Goal: Transaction & Acquisition: Purchase product/service

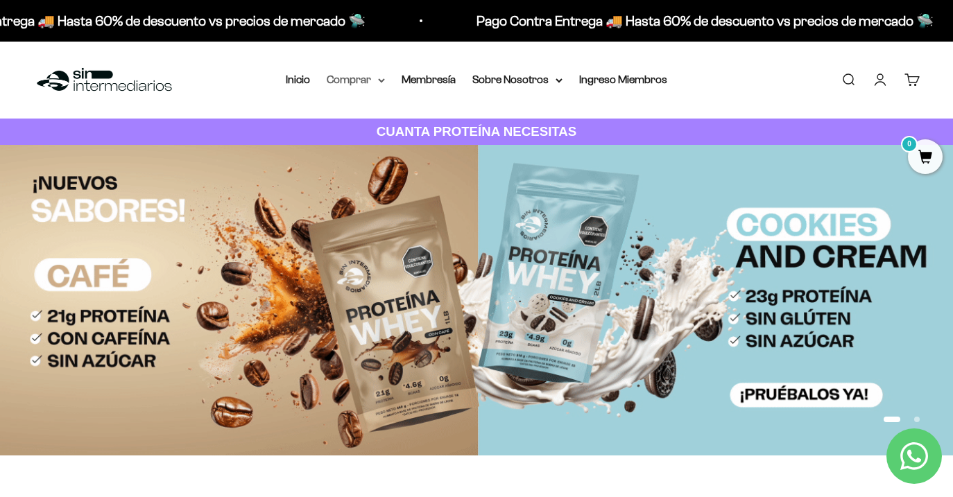
click at [354, 78] on summary "Comprar" at bounding box center [356, 80] width 58 height 18
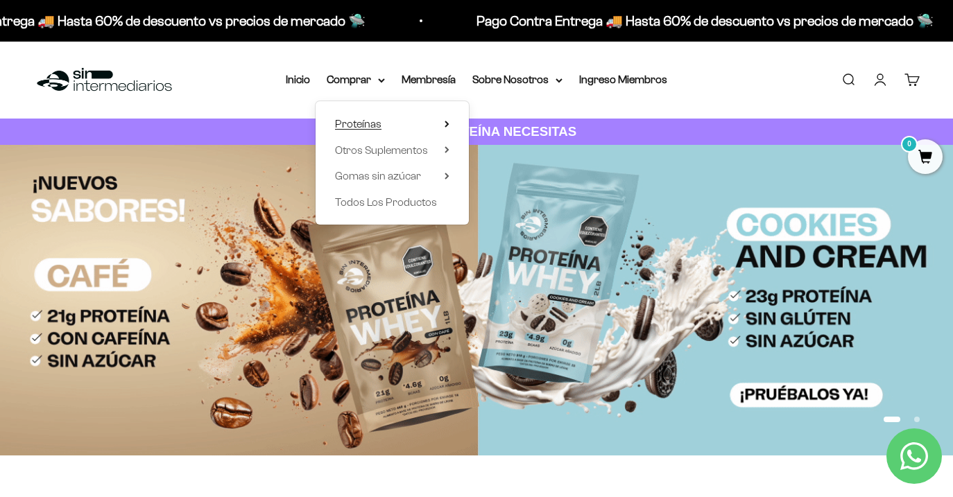
click at [352, 123] on span "Proteínas" at bounding box center [358, 124] width 46 height 12
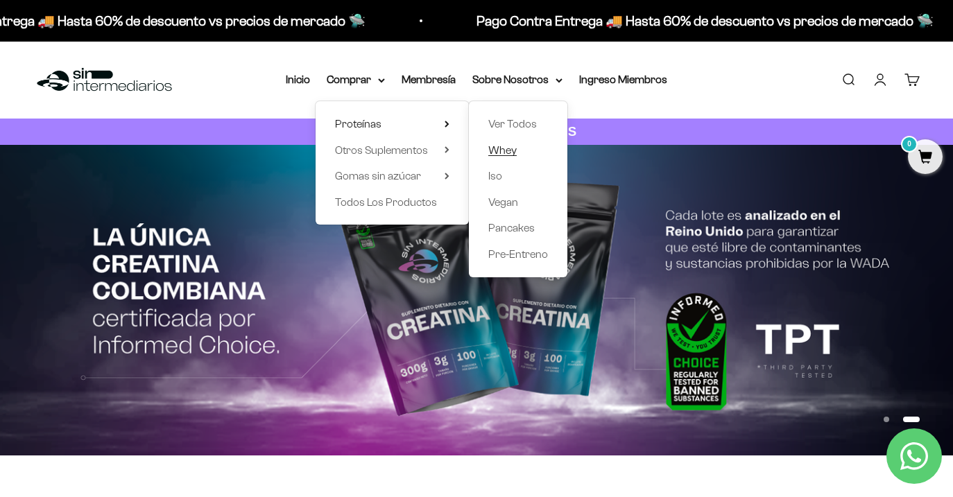
click at [499, 153] on span "Whey" at bounding box center [502, 150] width 28 height 12
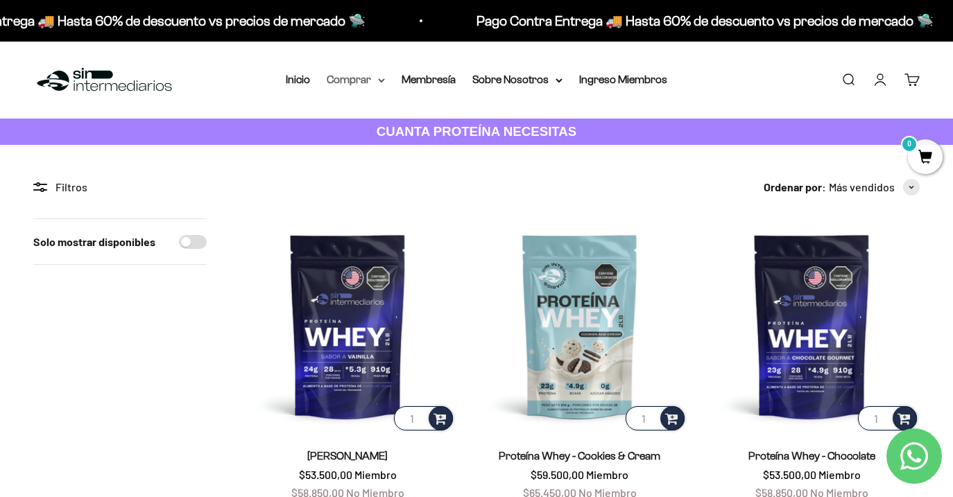
click at [367, 81] on summary "Comprar" at bounding box center [356, 80] width 58 height 18
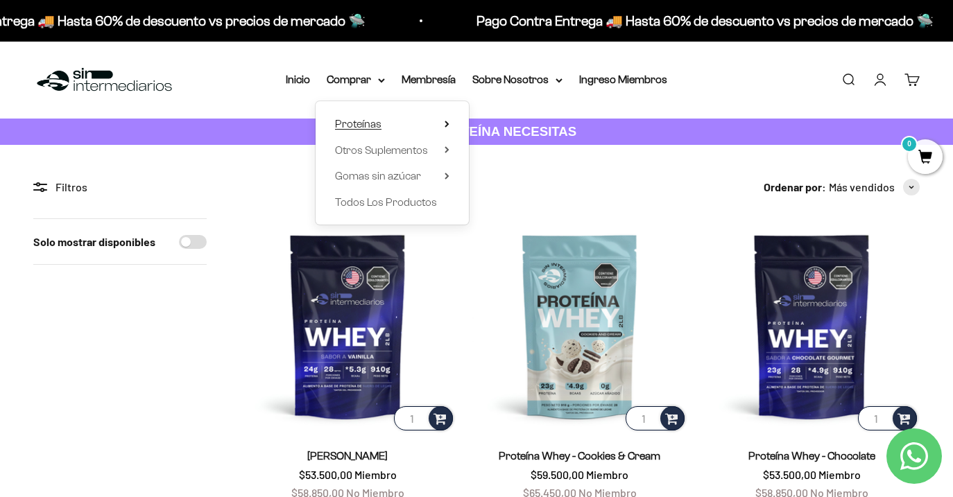
click at [369, 128] on span "Proteínas" at bounding box center [358, 124] width 46 height 12
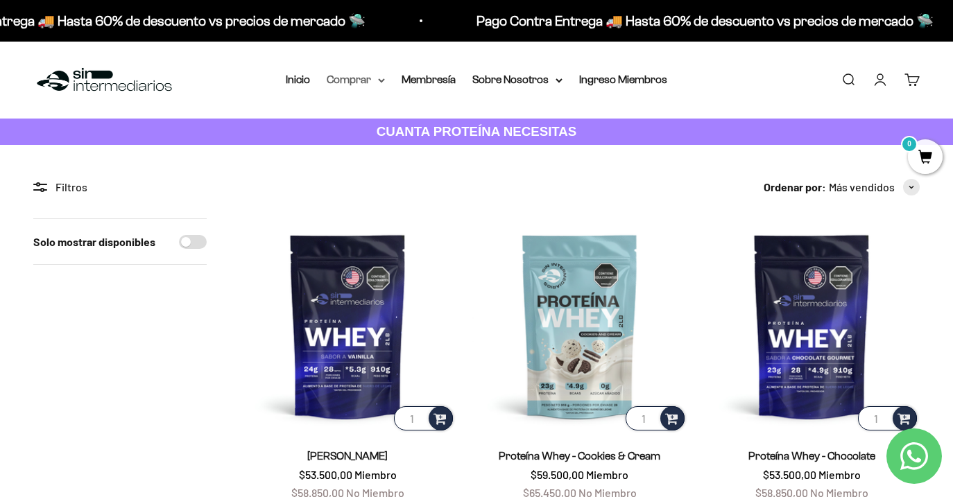
click at [362, 79] on summary "Comprar" at bounding box center [356, 80] width 58 height 18
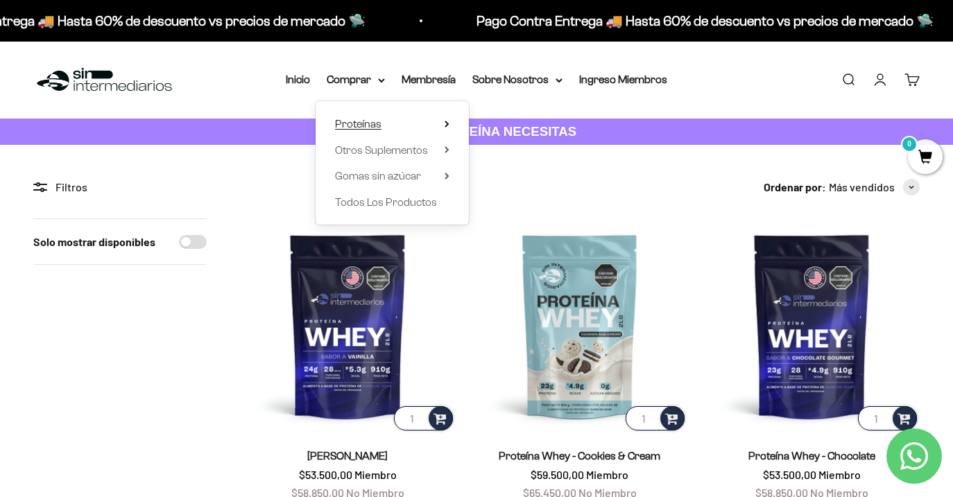
click at [365, 123] on span "Proteínas" at bounding box center [358, 124] width 46 height 12
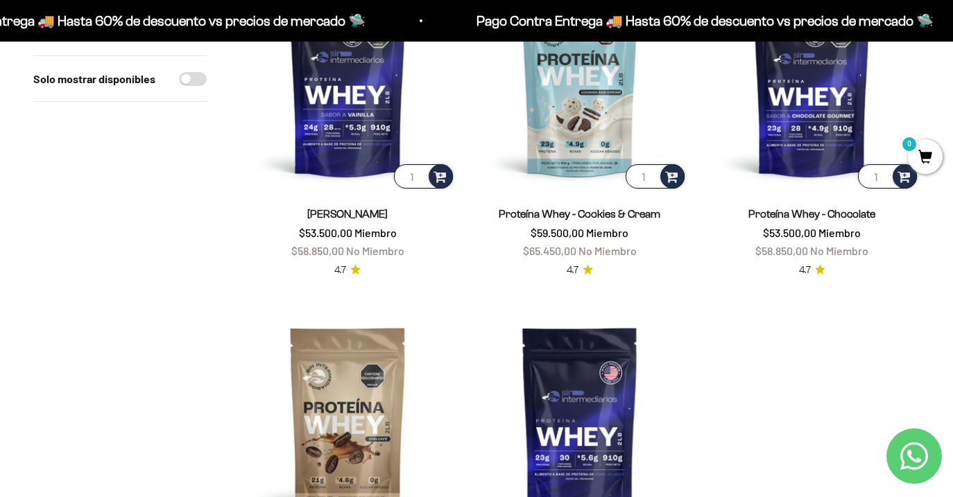
scroll to position [157, 0]
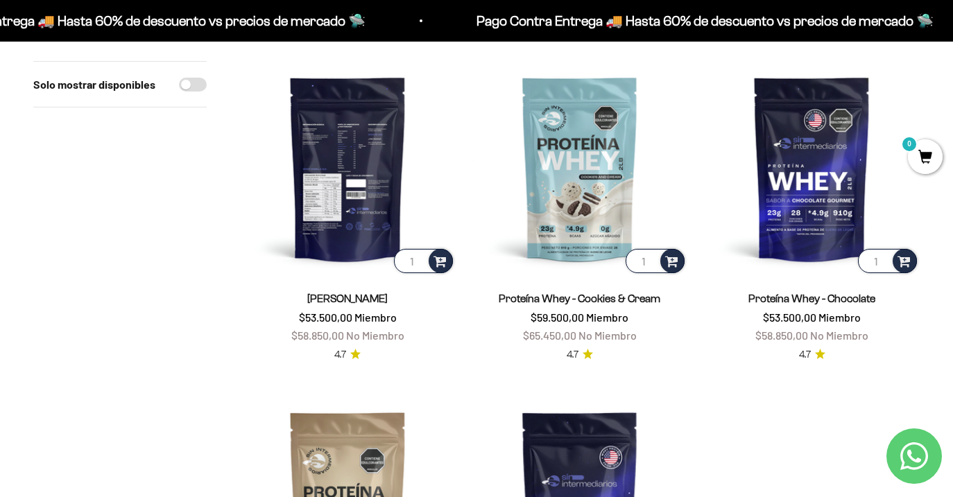
click at [359, 198] on img at bounding box center [348, 169] width 216 height 216
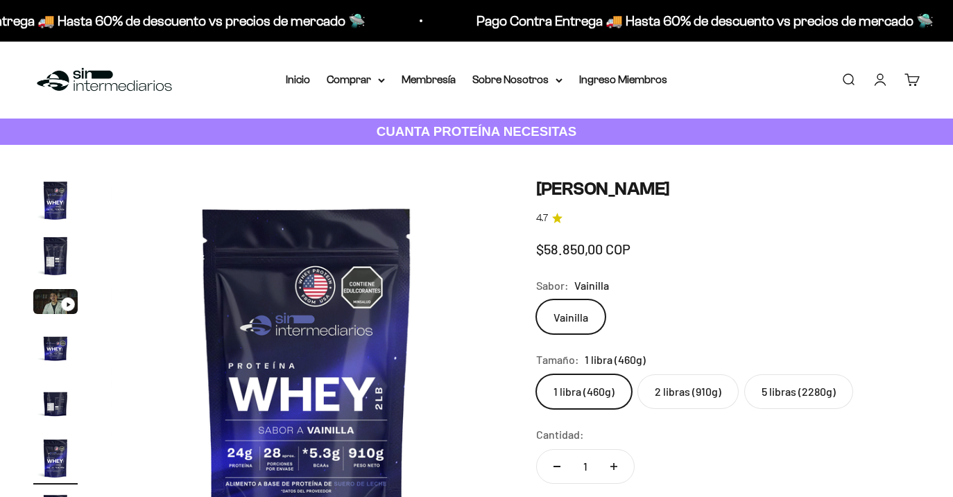
scroll to position [0, 1999]
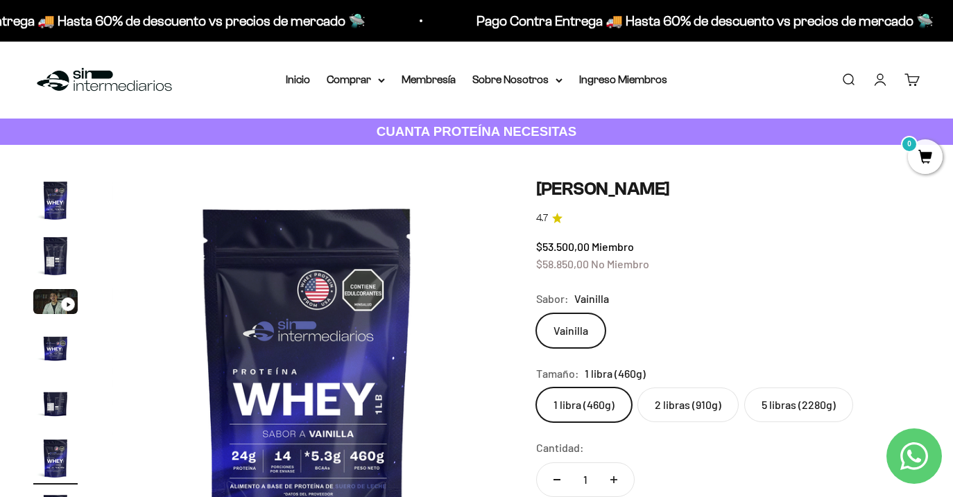
click at [703, 404] on label "2 libras (910g)" at bounding box center [687, 405] width 101 height 35
click at [536, 388] on input "2 libras (910g)" at bounding box center [535, 387] width 1 height 1
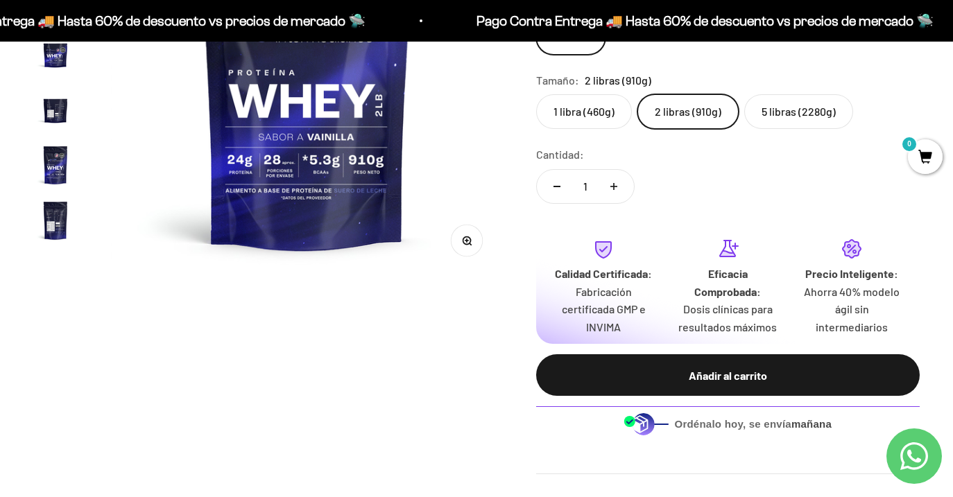
scroll to position [424, 0]
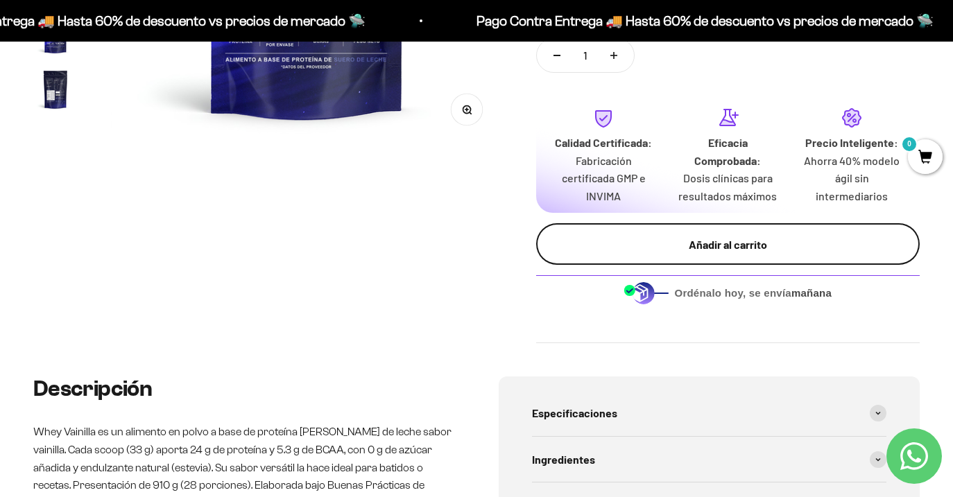
click at [714, 254] on button "Añadir al carrito" at bounding box center [728, 244] width 384 height 42
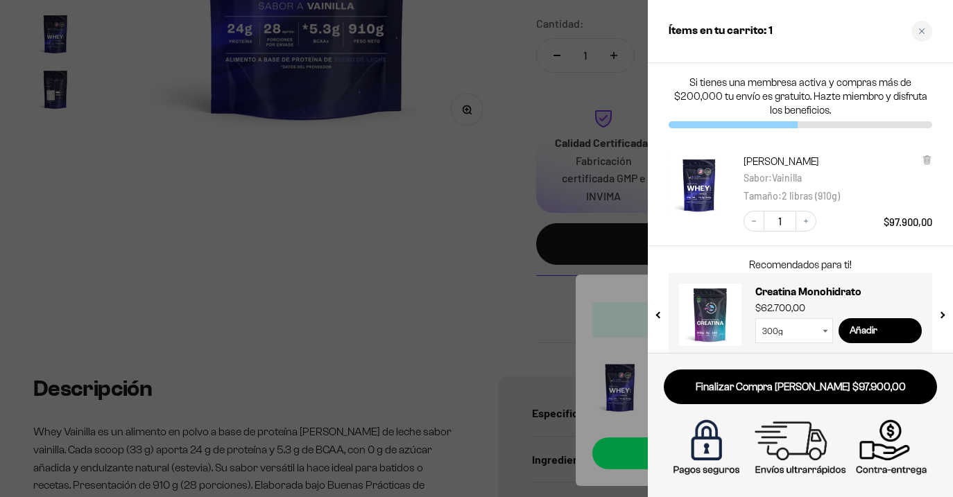
click at [349, 241] on div at bounding box center [476, 248] width 953 height 497
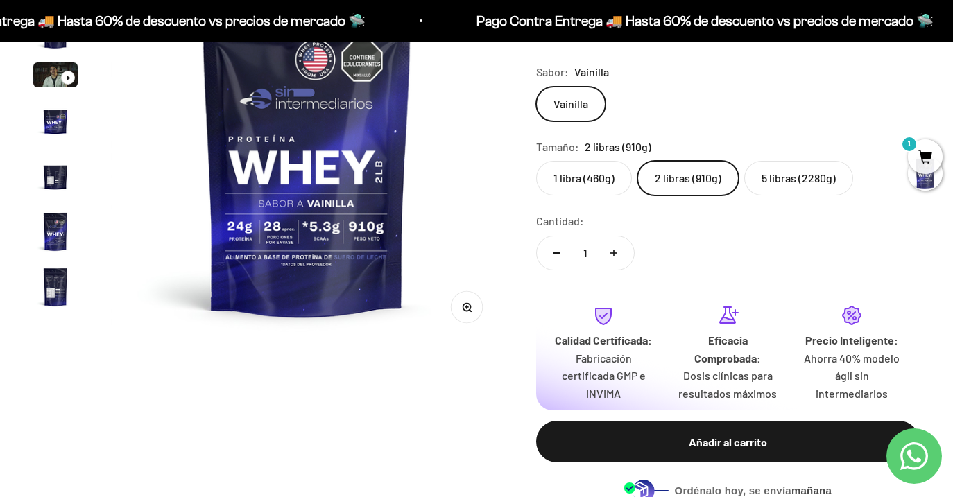
scroll to position [0, 0]
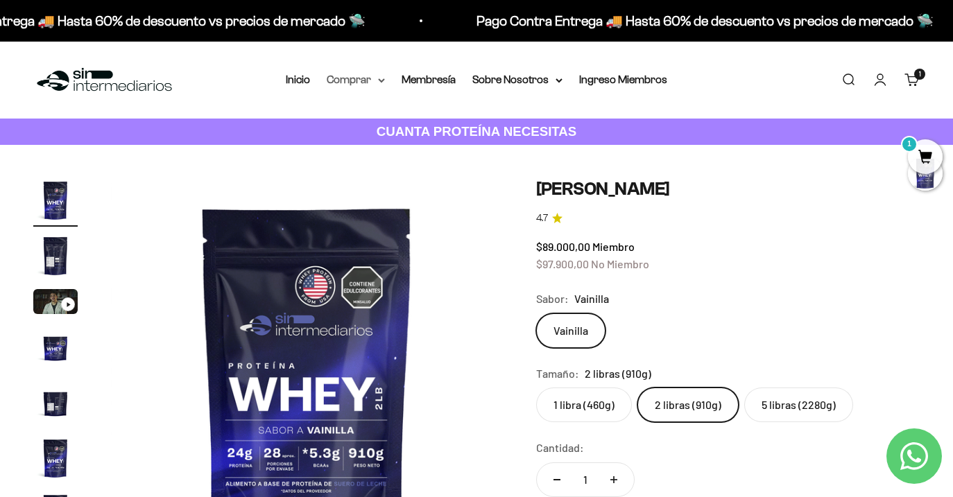
click at [356, 77] on summary "Comprar" at bounding box center [356, 80] width 58 height 18
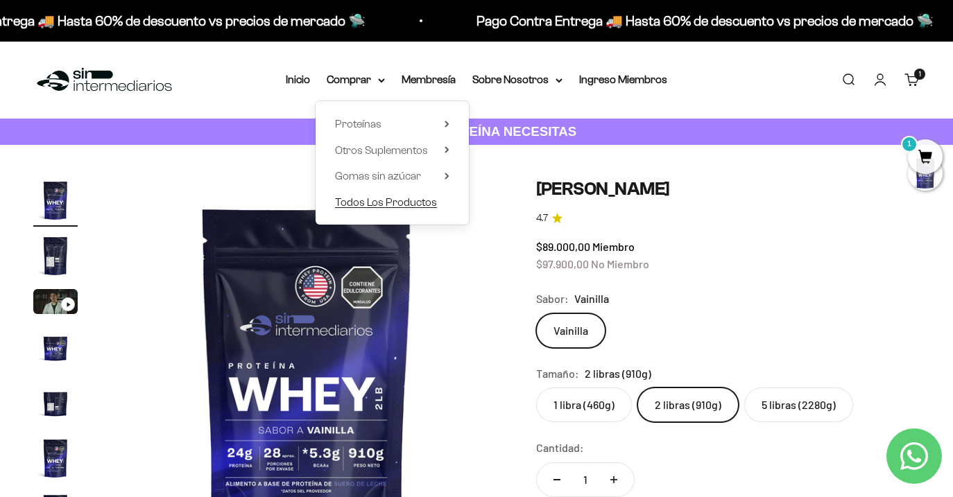
click at [370, 203] on span "Todos Los Productos" at bounding box center [386, 202] width 102 height 12
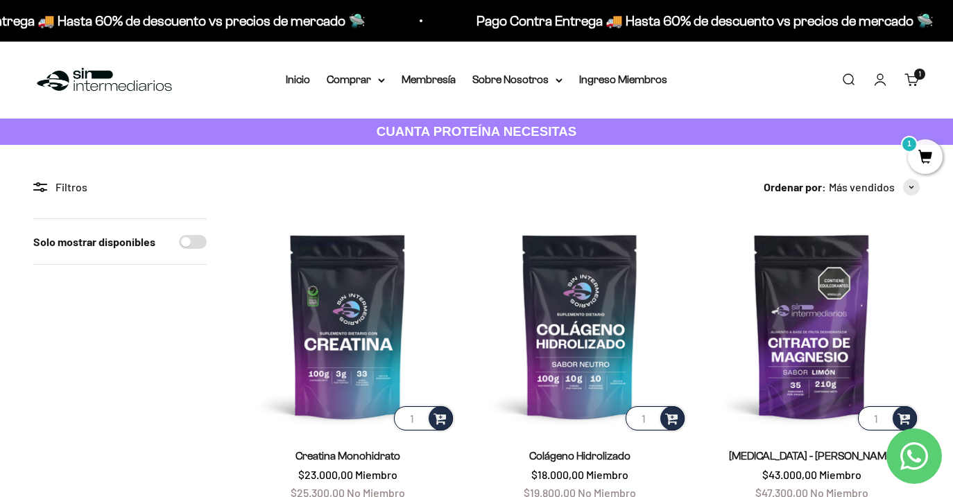
click at [916, 80] on link "Carrito 1 artículo 1" at bounding box center [911, 79] width 15 height 15
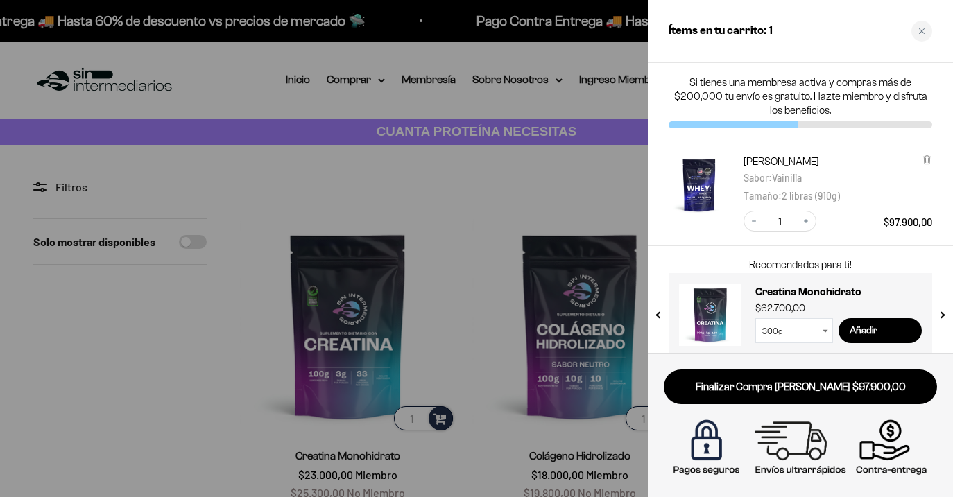
click at [762, 388] on link "Finalizar Compra Segura $97.900,00" at bounding box center [800, 387] width 273 height 35
